Goal: Task Accomplishment & Management: Complete application form

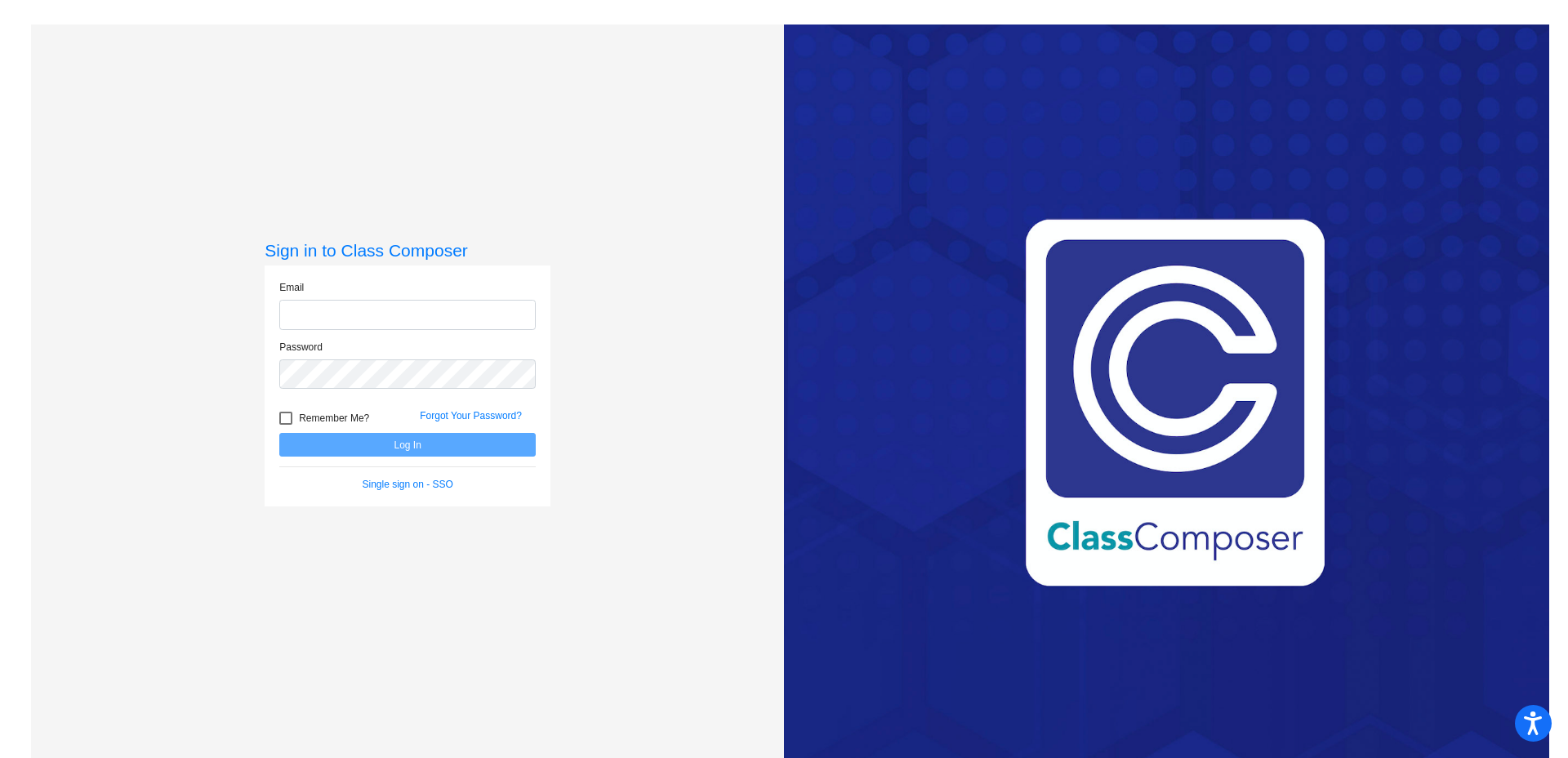
type input "[EMAIL_ADDRESS][DOMAIN_NAME]"
click at [287, 416] on div at bounding box center [285, 418] width 13 height 13
click at [286, 425] on input "Remember Me?" at bounding box center [285, 425] width 1 height 1
checkbox input "true"
click at [313, 434] on button "Log In" at bounding box center [407, 445] width 256 height 24
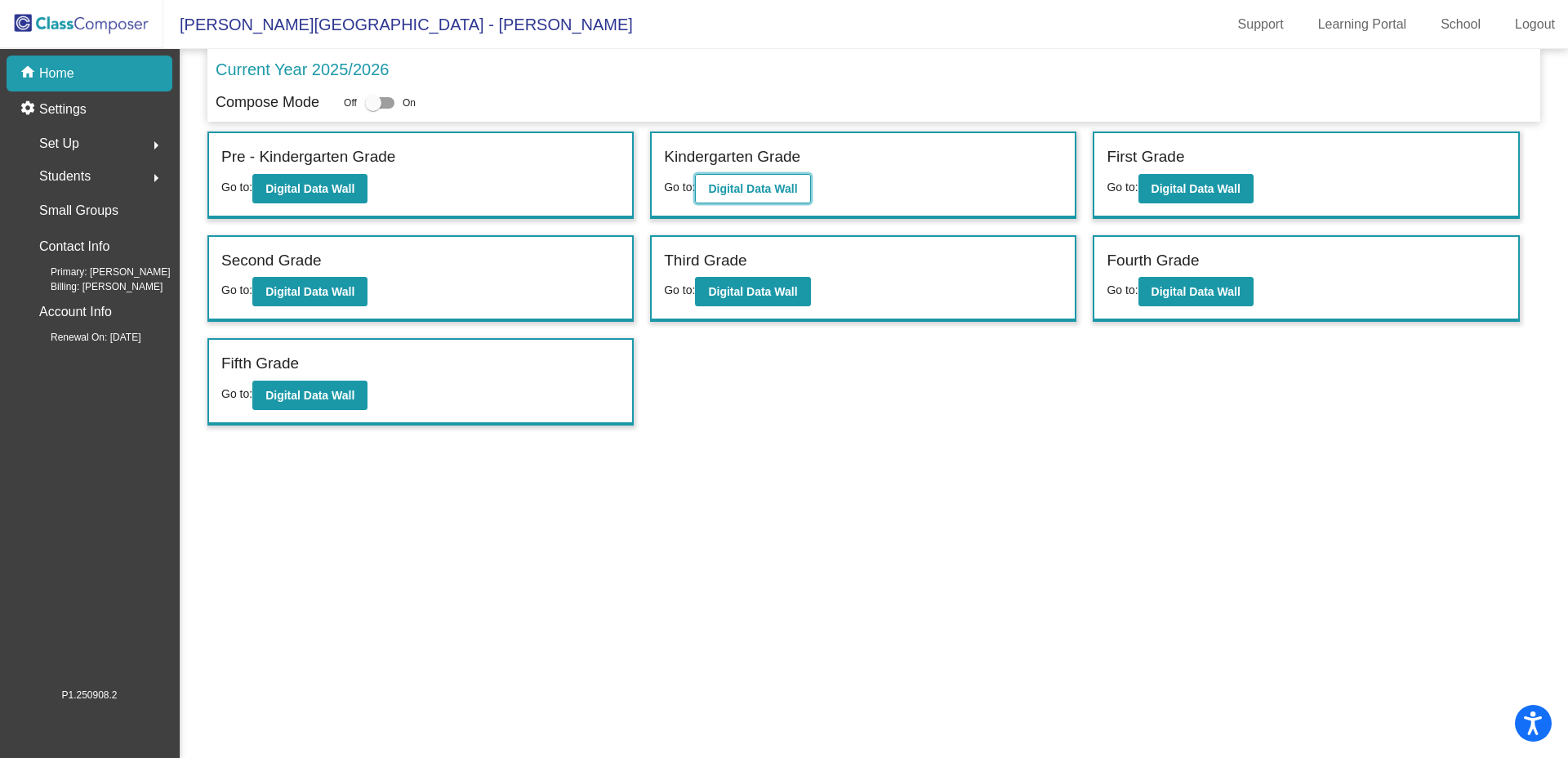
click at [802, 187] on button "Digital Data Wall" at bounding box center [753, 188] width 115 height 29
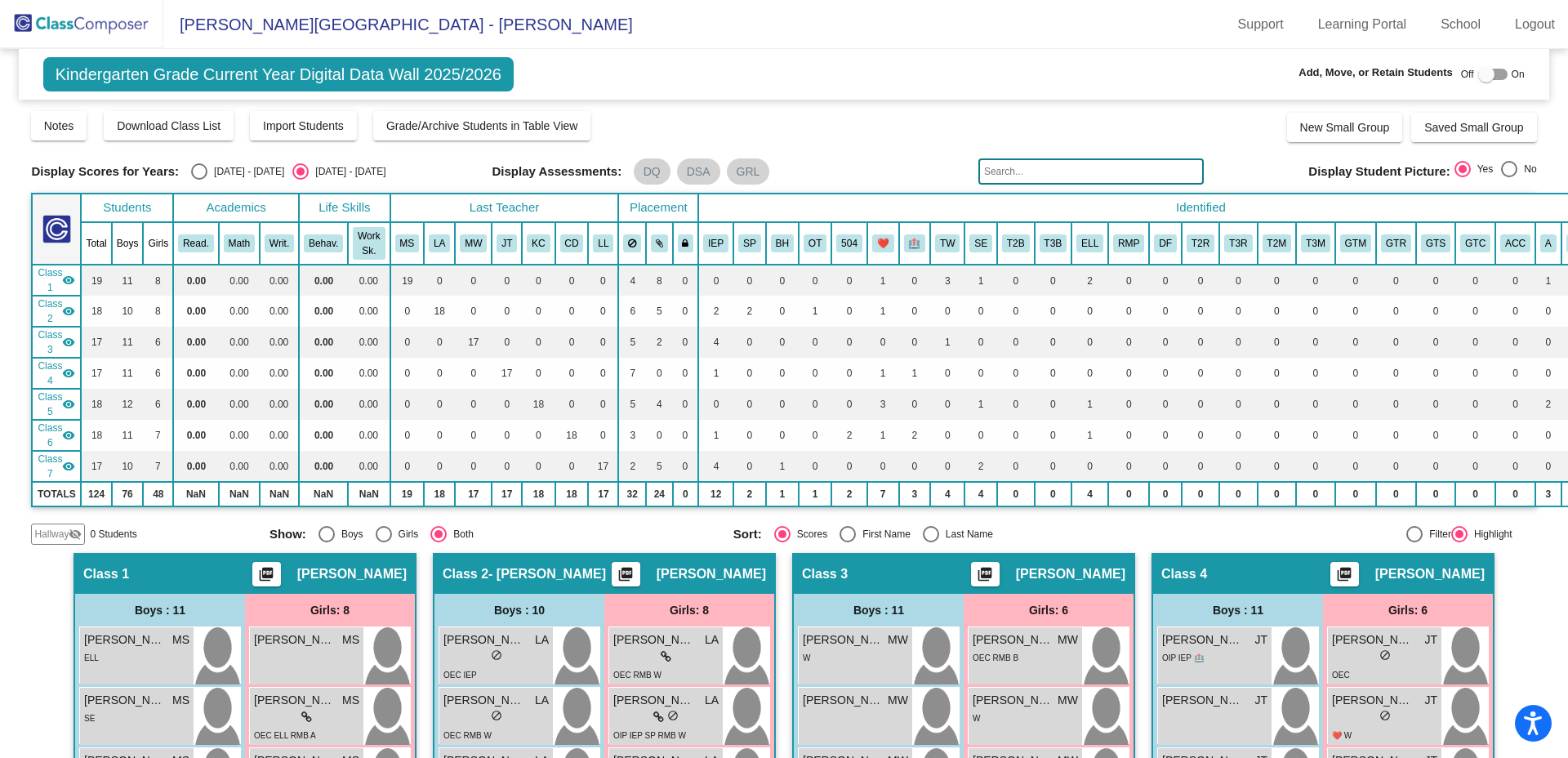
click at [69, 534] on mat-icon "visibility_off" at bounding box center [75, 534] width 13 height 13
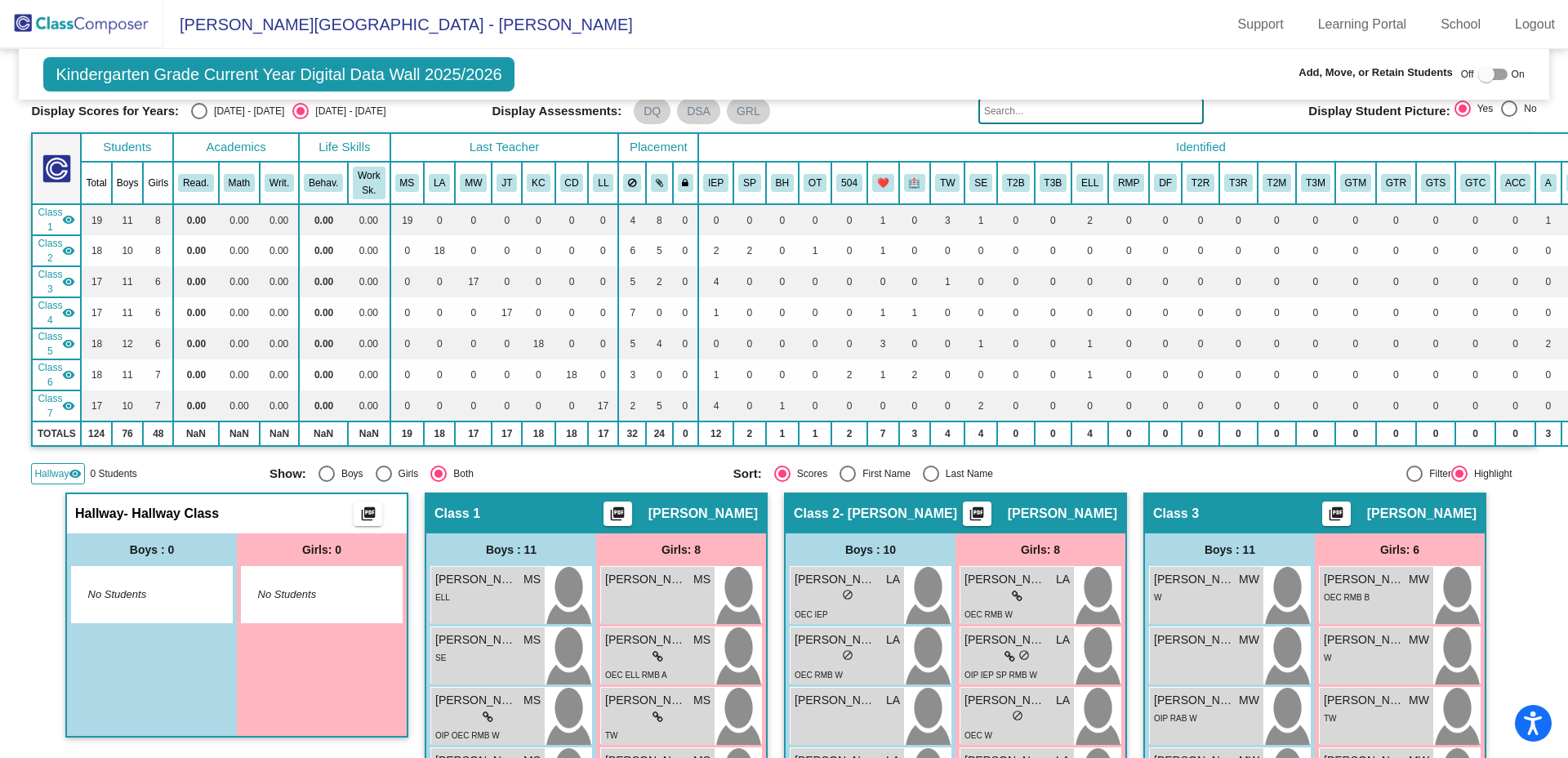
scroll to position [98, 0]
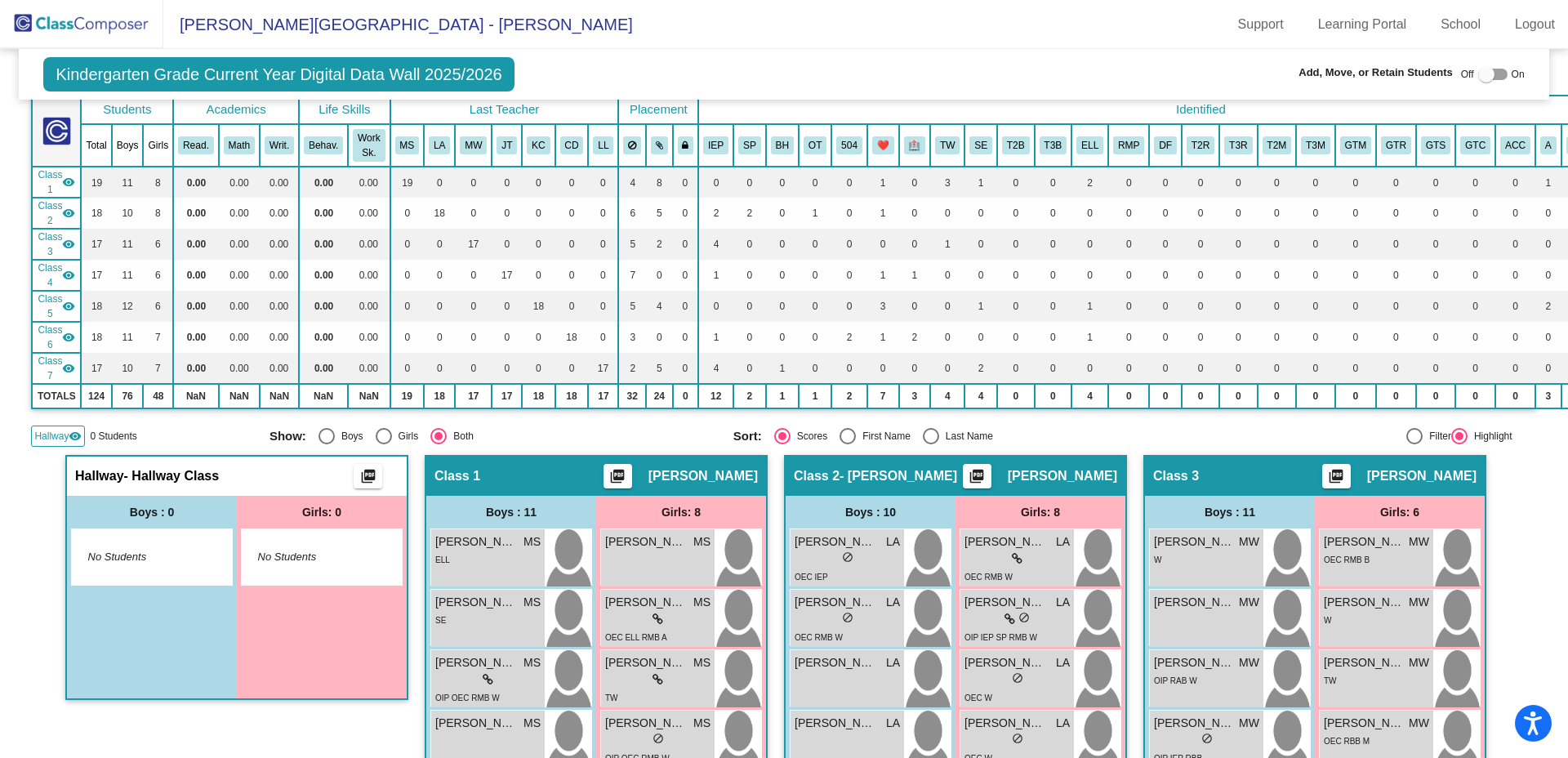
click at [138, 556] on span "No Students" at bounding box center [139, 557] width 102 height 16
click at [1478, 79] on div at bounding box center [1486, 74] width 16 height 16
checkbox input "true"
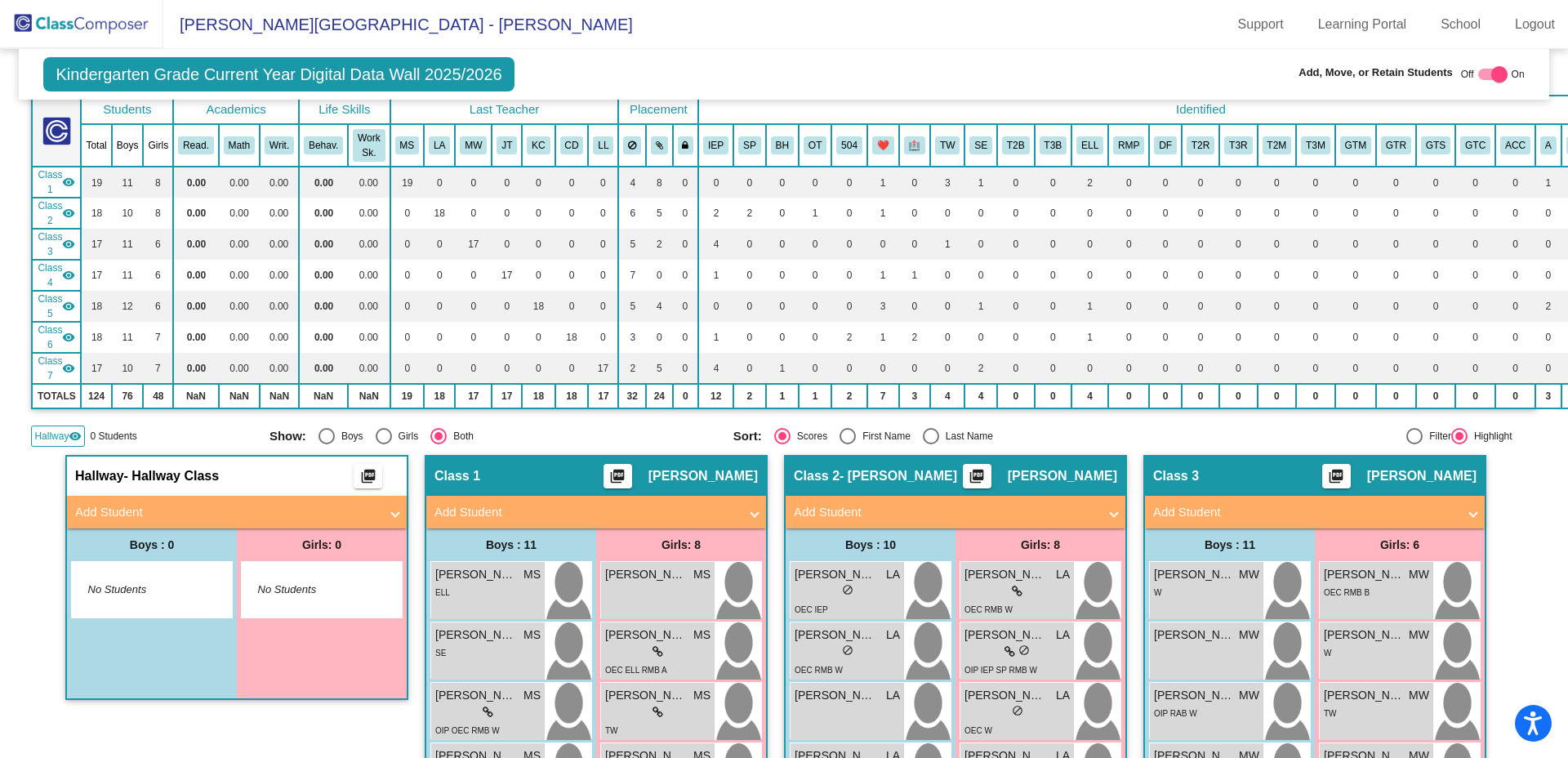
click at [170, 515] on mat-panel-title "Add Student" at bounding box center [227, 512] width 304 height 19
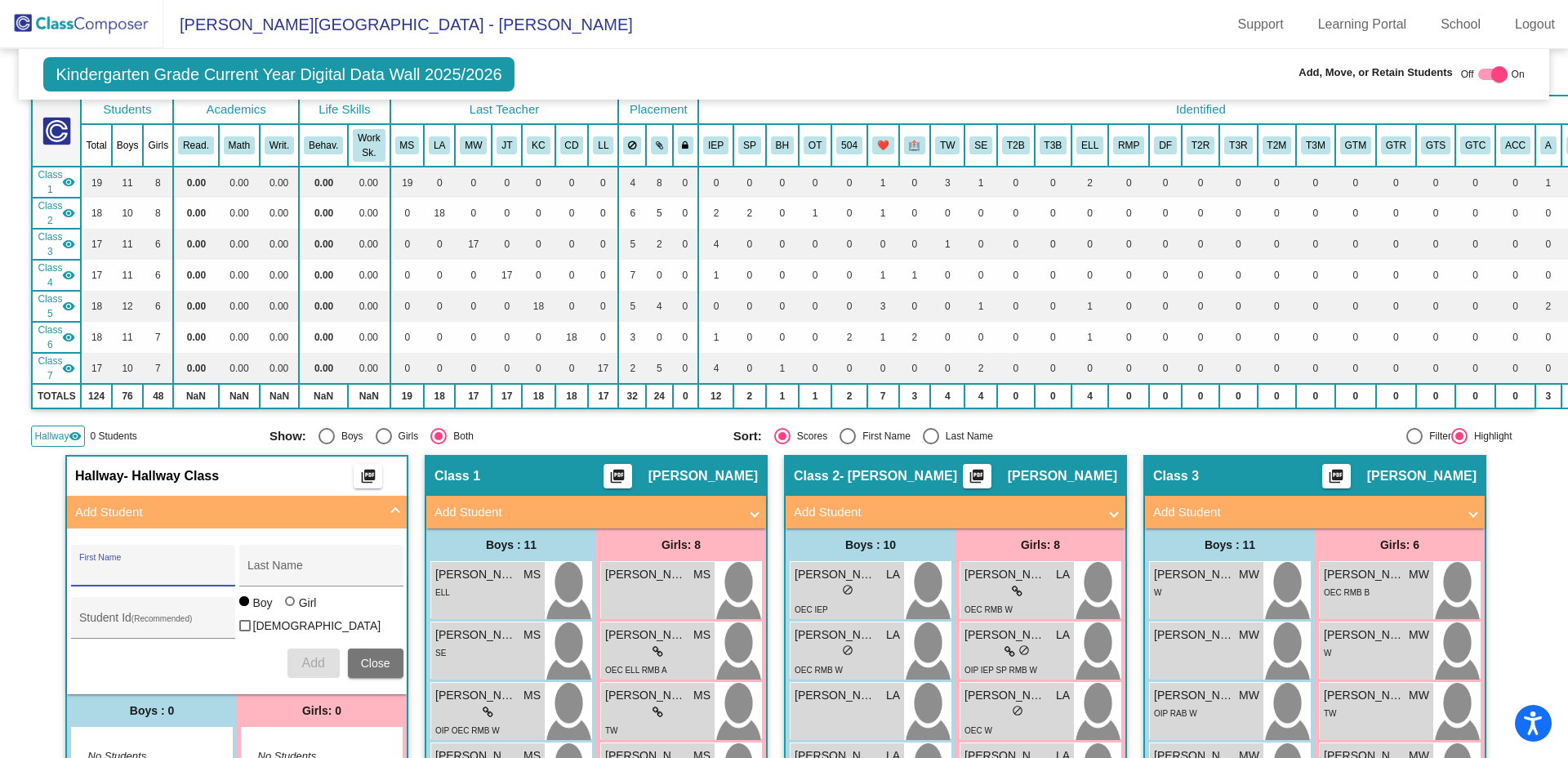
click at [117, 570] on input "First Name" at bounding box center [153, 571] width 147 height 13
type input "[PERSON_NAME]"
paste input "987686611"
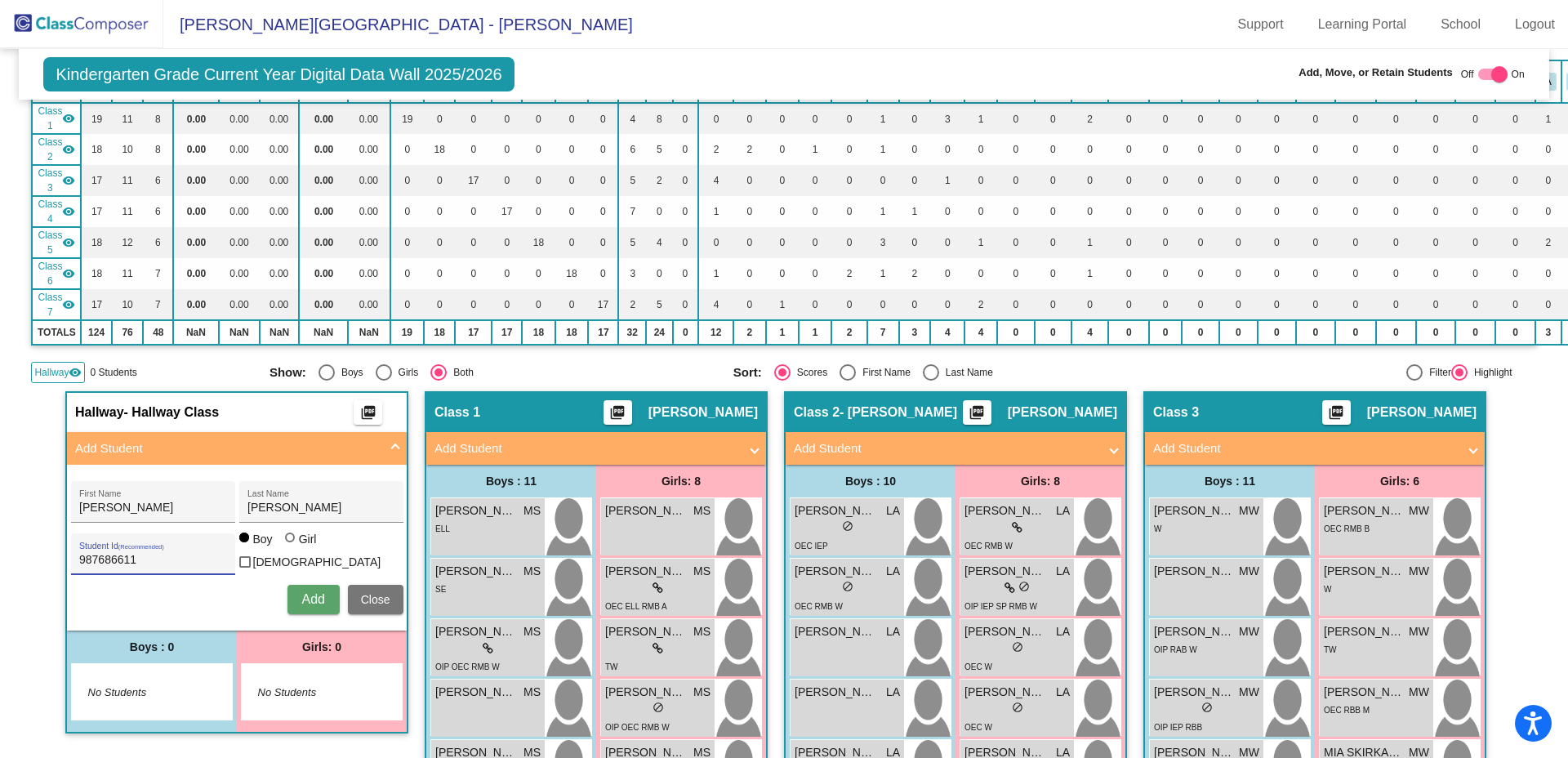
scroll to position [196, 0]
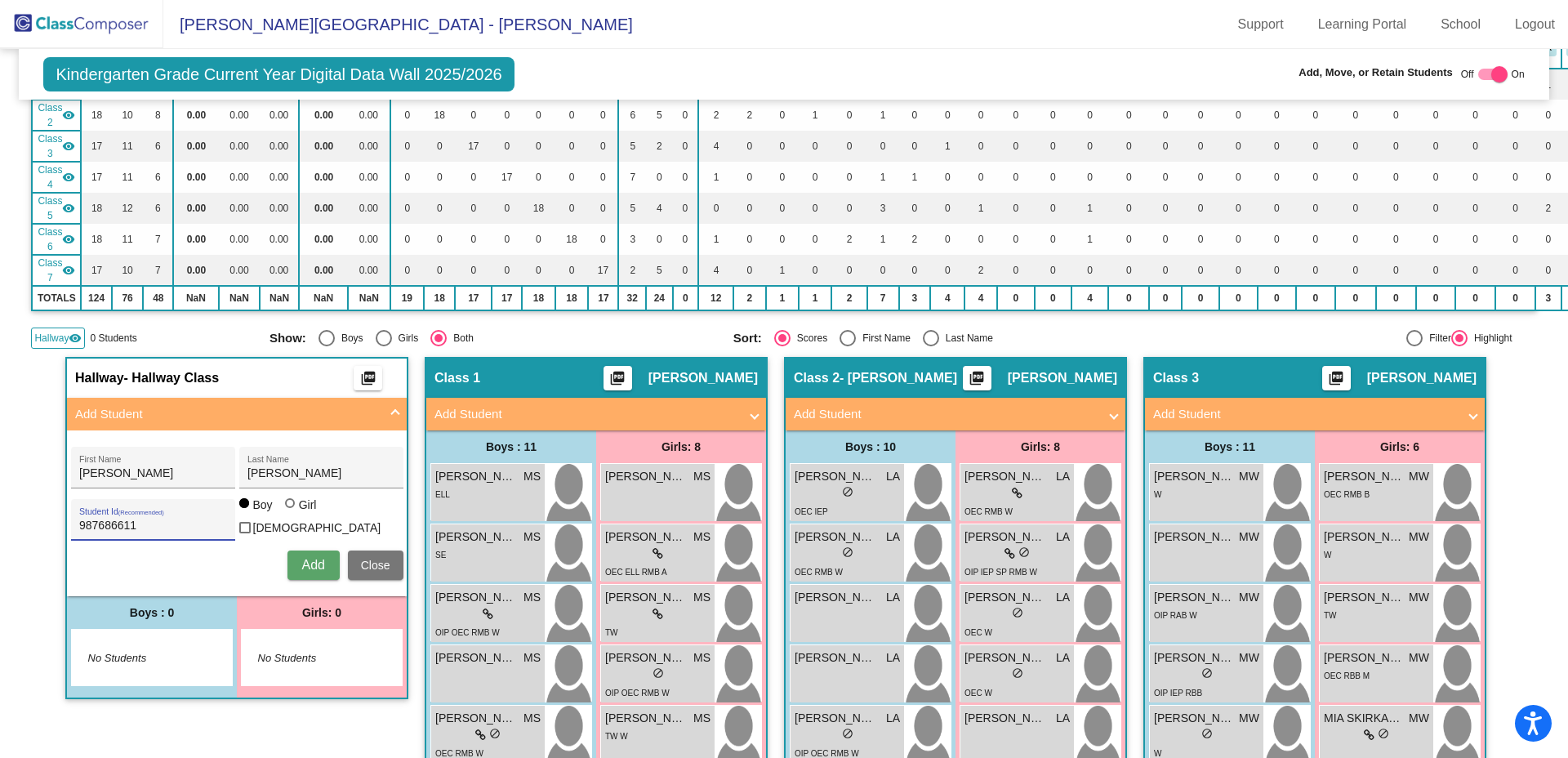
type input "987686611"
click at [292, 564] on button "Add" at bounding box center [313, 565] width 52 height 29
